Goal: Task Accomplishment & Management: Manage account settings

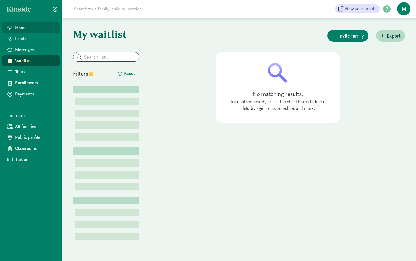
click at [10, 29] on icon at bounding box center [10, 27] width 6 height 5
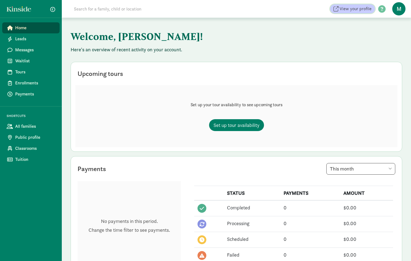
click at [353, 10] on span "View your profile" at bounding box center [356, 9] width 32 height 7
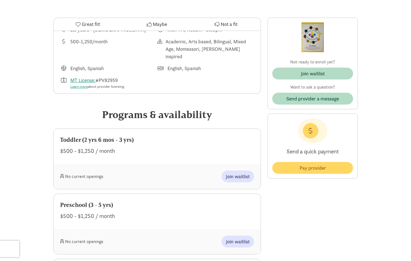
scroll to position [21, 0]
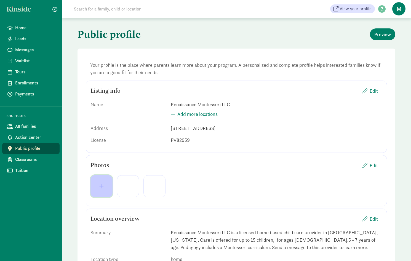
click at [102, 189] on button "button" at bounding box center [102, 186] width 22 height 22
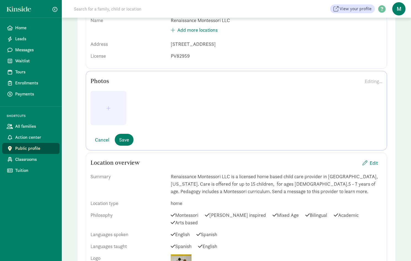
scroll to position [83, 0]
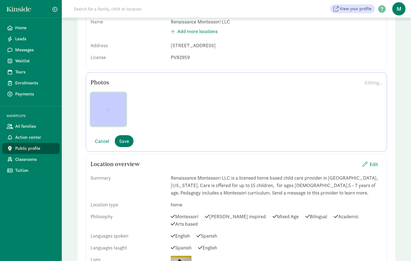
click at [108, 111] on span "button" at bounding box center [108, 109] width 4 height 5
drag, startPoint x: 116, startPoint y: 115, endPoint x: 202, endPoint y: 102, distance: 86.6
click at [202, 102] on div at bounding box center [237, 111] width 292 height 38
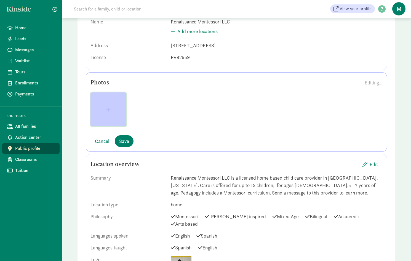
click at [105, 111] on span "button" at bounding box center [108, 109] width 27 height 5
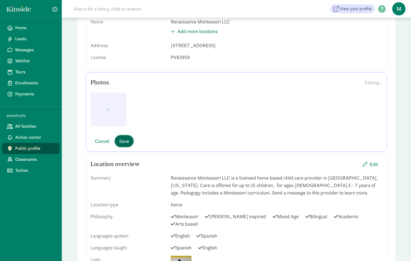
click at [128, 145] on span "Save" at bounding box center [124, 141] width 10 height 7
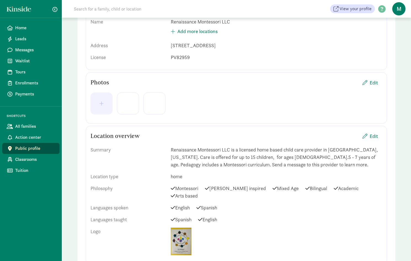
click at [135, 109] on div at bounding box center [128, 103] width 22 height 22
click at [155, 109] on div at bounding box center [155, 103] width 22 height 22
drag, startPoint x: 207, startPoint y: 116, endPoint x: 251, endPoint y: 109, distance: 44.4
click at [215, 115] on div at bounding box center [237, 103] width 292 height 31
click at [376, 83] on span "Edit" at bounding box center [374, 82] width 8 height 7
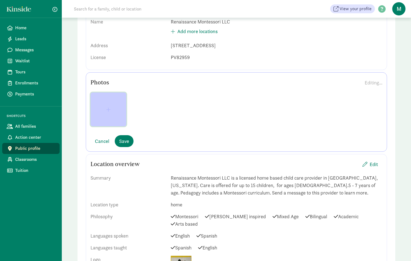
click at [113, 110] on span "button" at bounding box center [108, 109] width 27 height 5
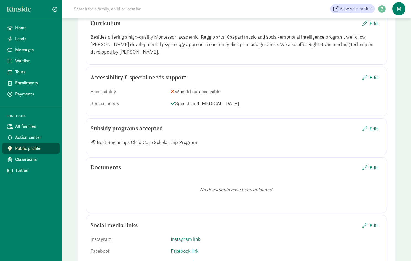
scroll to position [569, 0]
click at [194, 236] on link "Instagram link" at bounding box center [185, 239] width 29 height 6
click at [106, 244] on input at bounding box center [122, 249] width 62 height 11
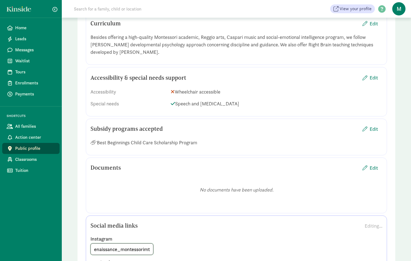
scroll to position [0, 9]
type input "renaissance_montessorimt"
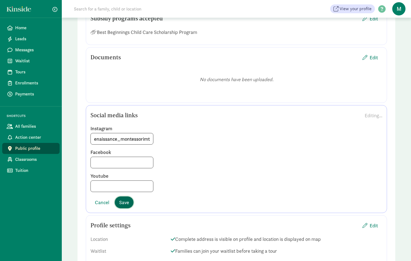
scroll to position [0, 0]
click at [130, 199] on button "Save" at bounding box center [124, 203] width 19 height 12
